Goal: Find specific page/section: Find specific page/section

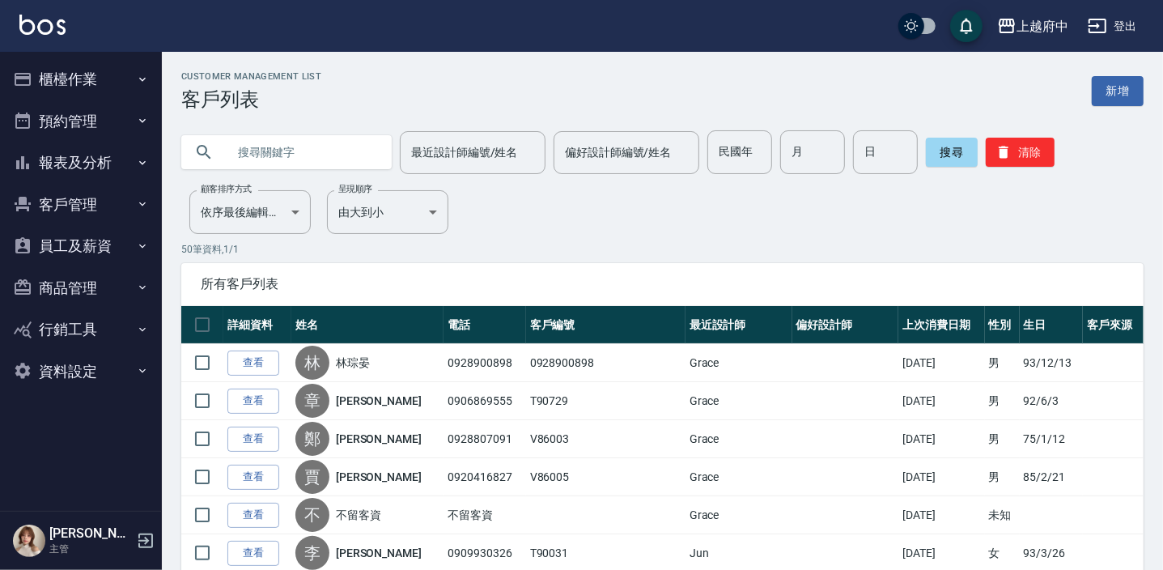
click at [317, 146] on input "text" at bounding box center [303, 152] width 152 height 44
type input "0938997263"
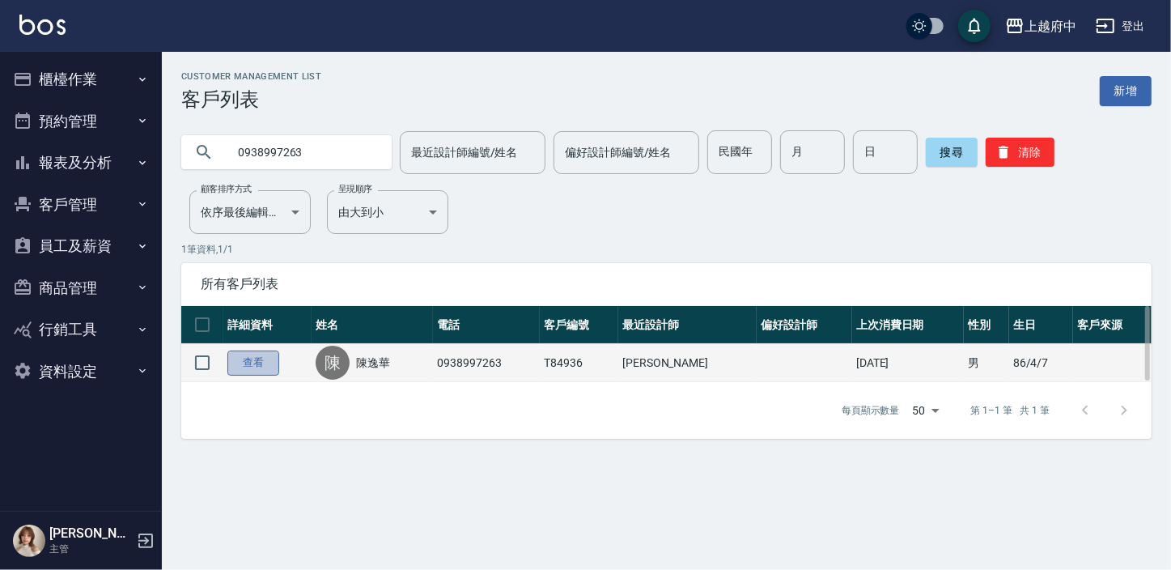
click at [241, 360] on link "查看" at bounding box center [253, 362] width 52 height 25
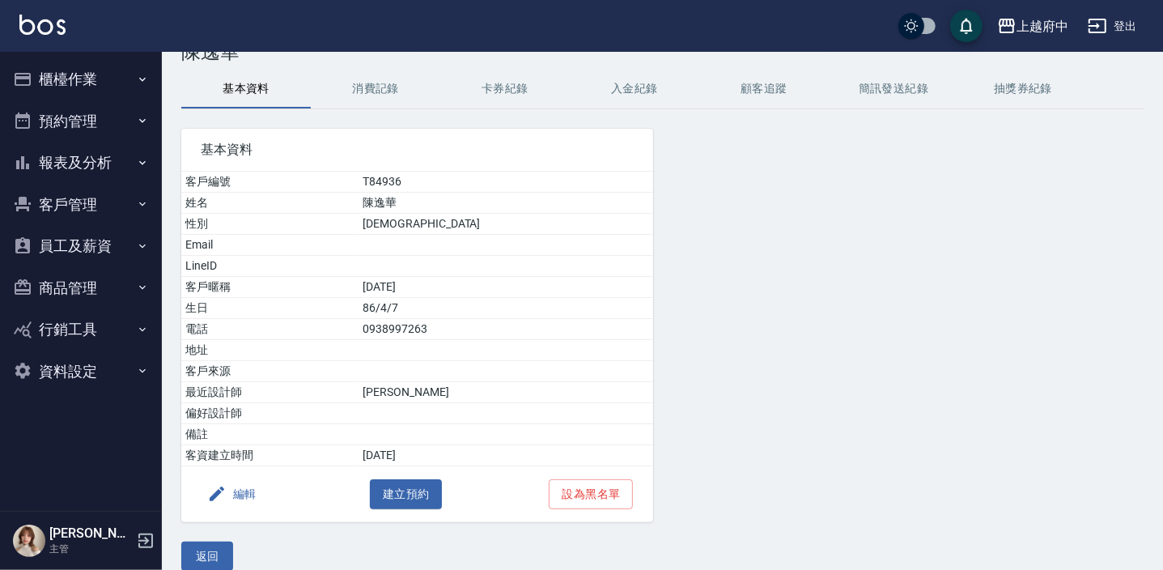
scroll to position [66, 0]
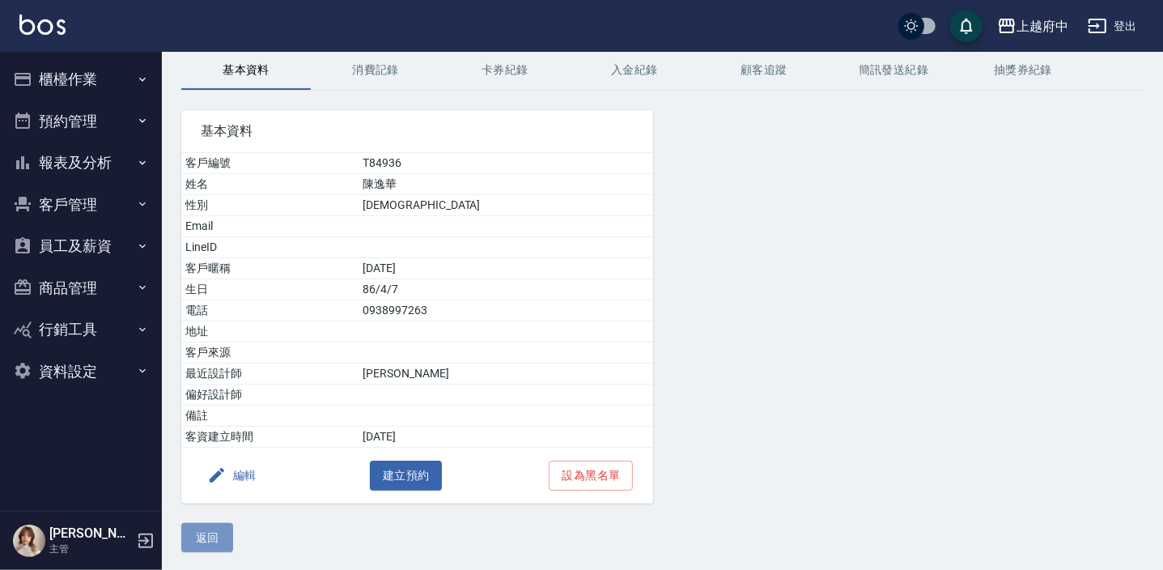
click at [207, 533] on button "返回" at bounding box center [207, 538] width 52 height 30
